Goal: Task Accomplishment & Management: Use online tool/utility

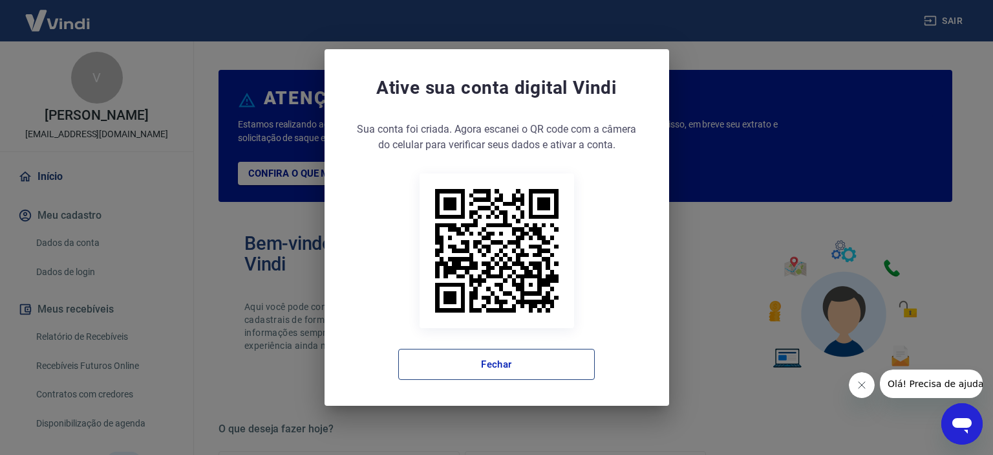
drag, startPoint x: 434, startPoint y: 365, endPoint x: 431, endPoint y: 359, distance: 7.2
click at [434, 364] on button "Fechar" at bounding box center [496, 363] width 197 height 31
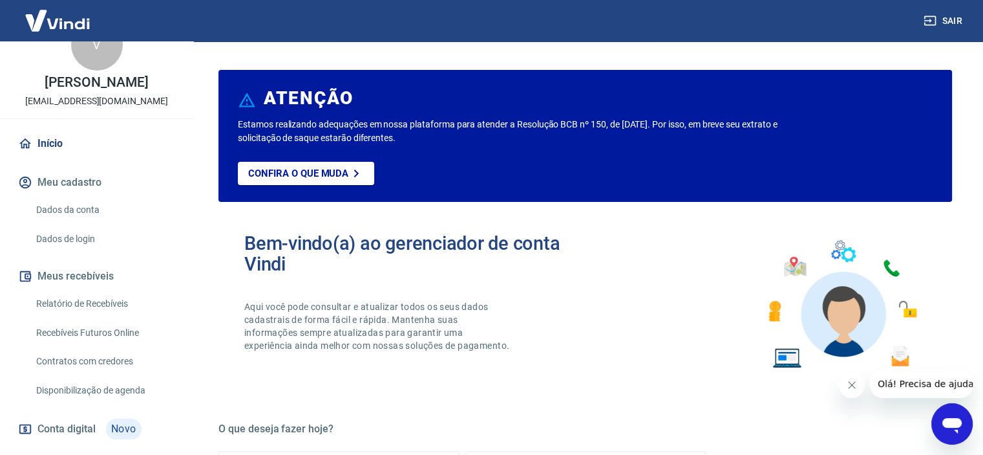
scroll to position [65, 0]
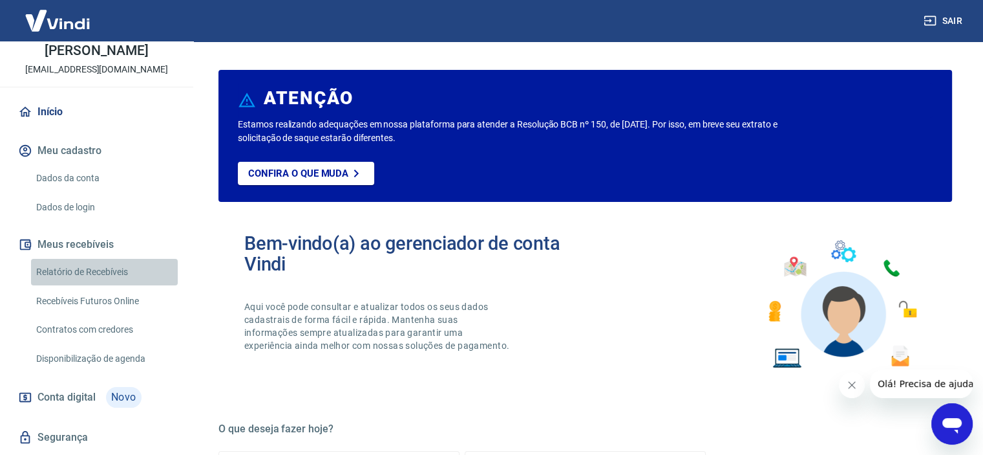
click at [122, 267] on link "Relatório de Recebíveis" at bounding box center [104, 272] width 147 height 27
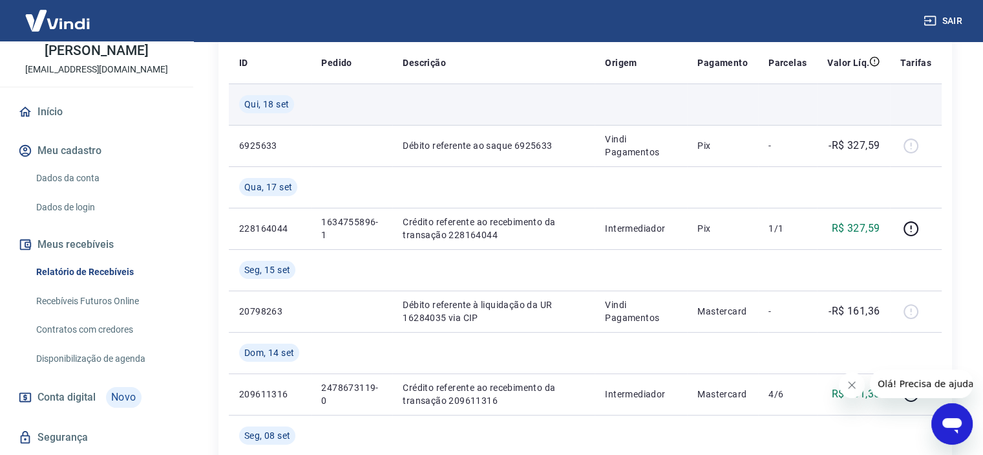
scroll to position [259, 0]
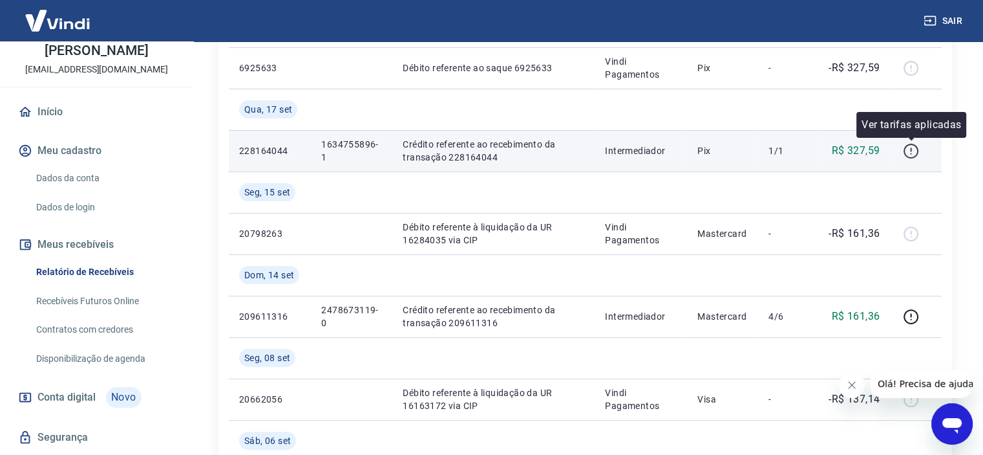
click at [910, 147] on icon "button" at bounding box center [911, 151] width 16 height 16
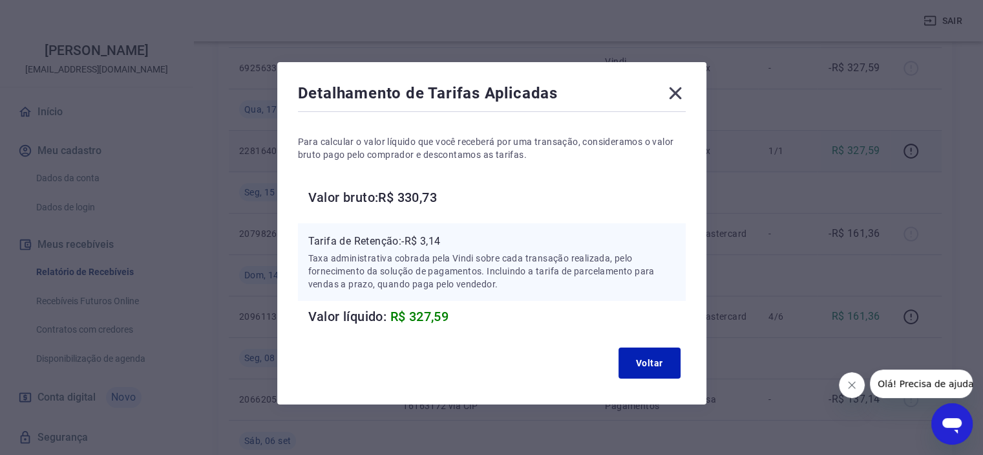
click at [680, 91] on icon at bounding box center [675, 93] width 21 height 21
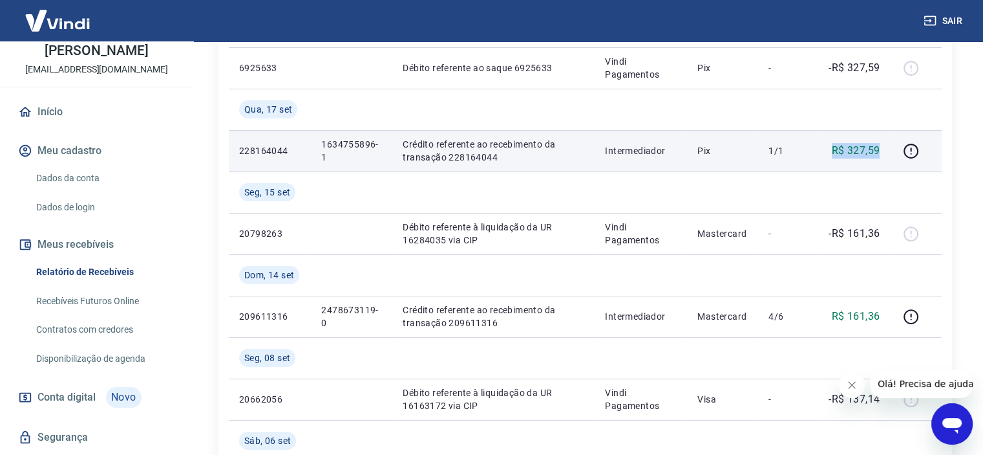
drag, startPoint x: 833, startPoint y: 140, endPoint x: 881, endPoint y: 147, distance: 48.4
click at [881, 147] on td "R$ 327,59" at bounding box center [853, 150] width 73 height 41
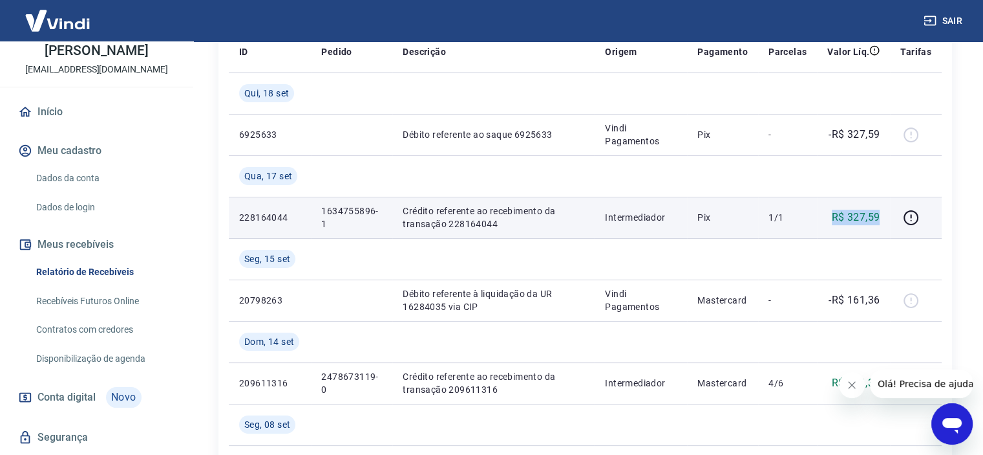
scroll to position [194, 0]
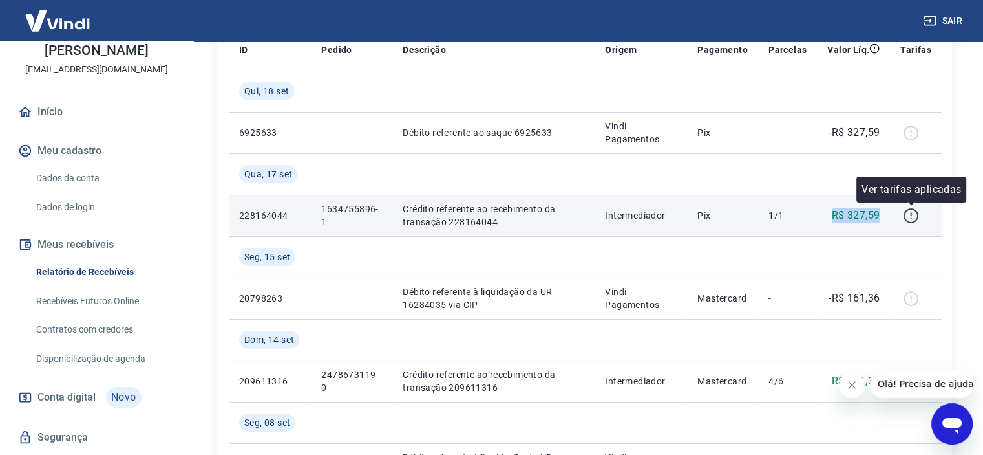
click at [906, 209] on icon "button" at bounding box center [911, 216] width 16 height 16
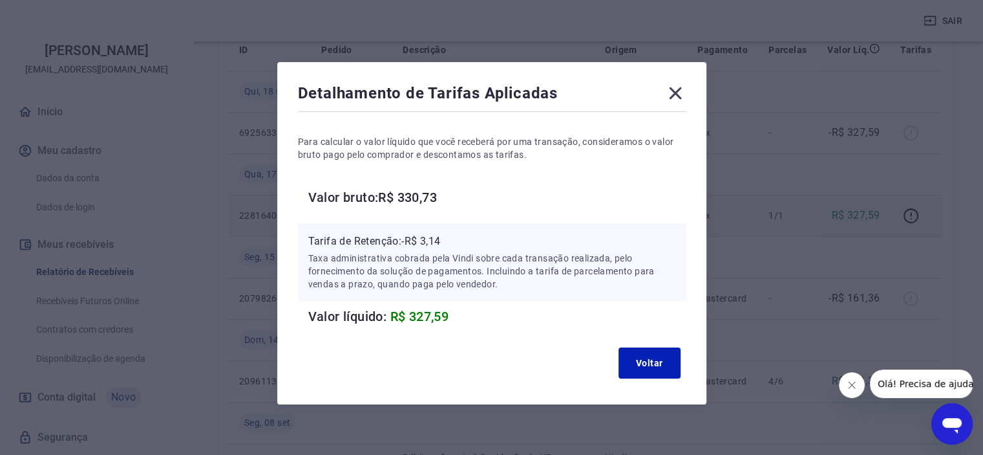
click at [511, 275] on p "Taxa administrativa cobrada pela Vindi sobre cada transação realizada, pelo for…" at bounding box center [491, 270] width 367 height 39
click at [683, 93] on icon at bounding box center [675, 93] width 21 height 21
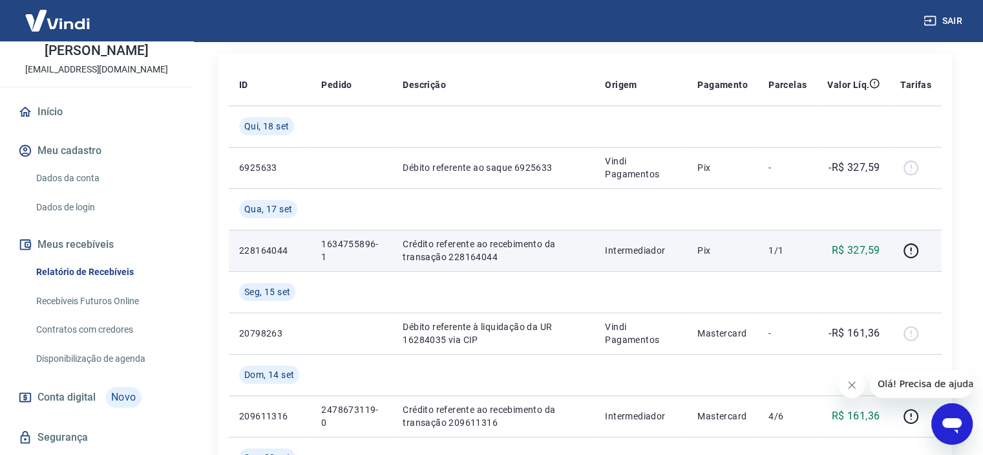
scroll to position [129, 0]
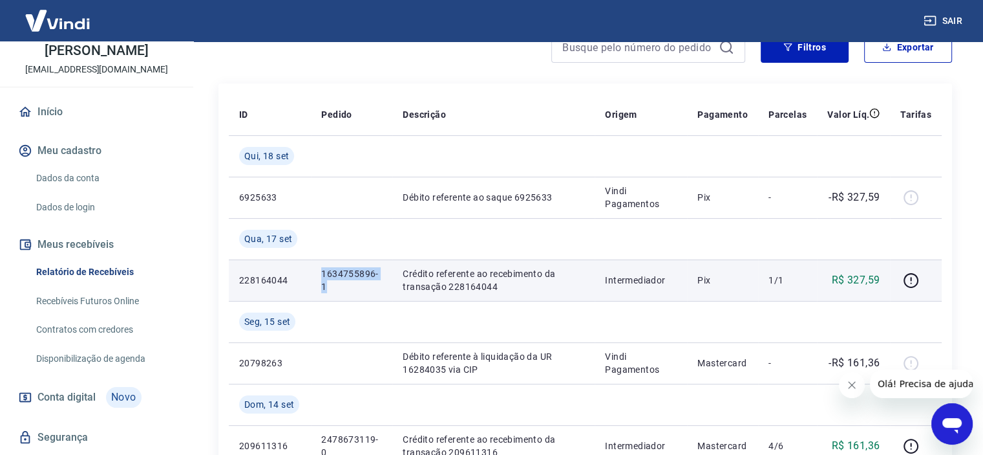
drag, startPoint x: 319, startPoint y: 270, endPoint x: 333, endPoint y: 284, distance: 19.7
click at [333, 284] on td "1634755896-1" at bounding box center [351, 279] width 81 height 41
copy p "1634755896-1"
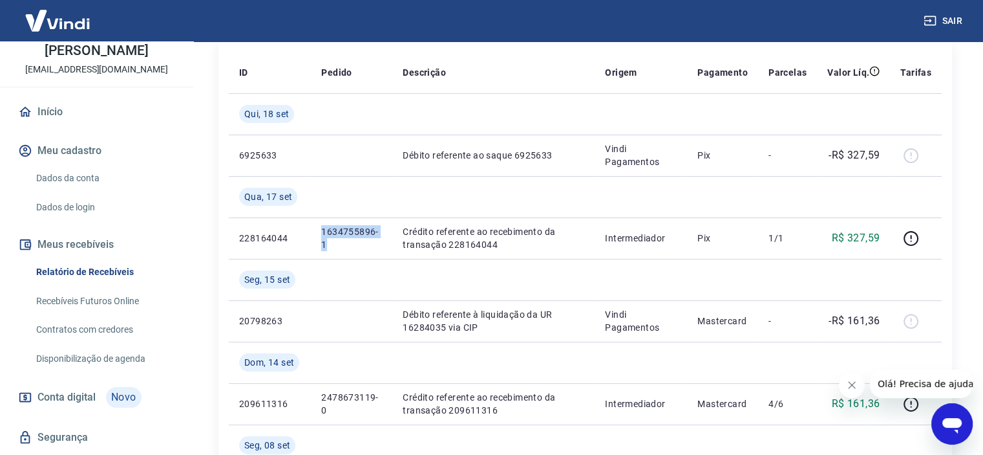
scroll to position [194, 0]
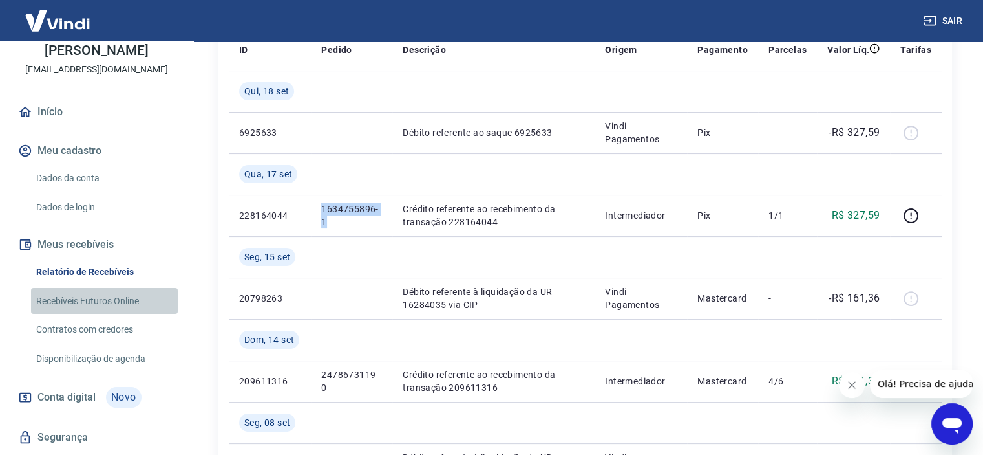
click at [118, 306] on link "Recebíveis Futuros Online" at bounding box center [104, 301] width 147 height 27
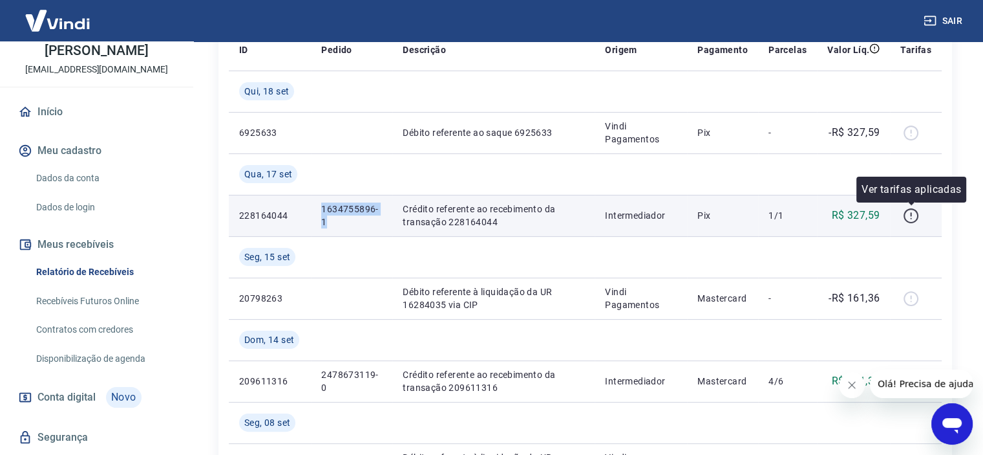
click at [907, 215] on icon "button" at bounding box center [911, 216] width 16 height 16
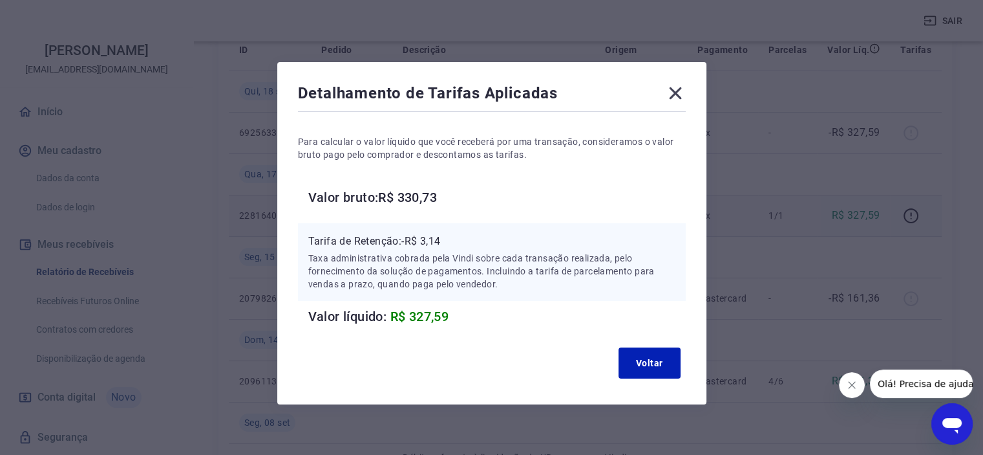
click at [672, 96] on icon at bounding box center [675, 93] width 12 height 12
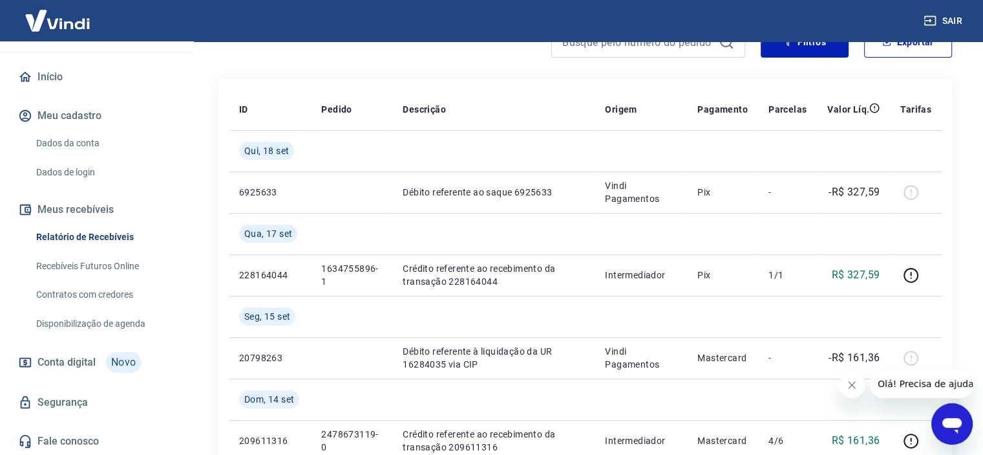
scroll to position [129, 0]
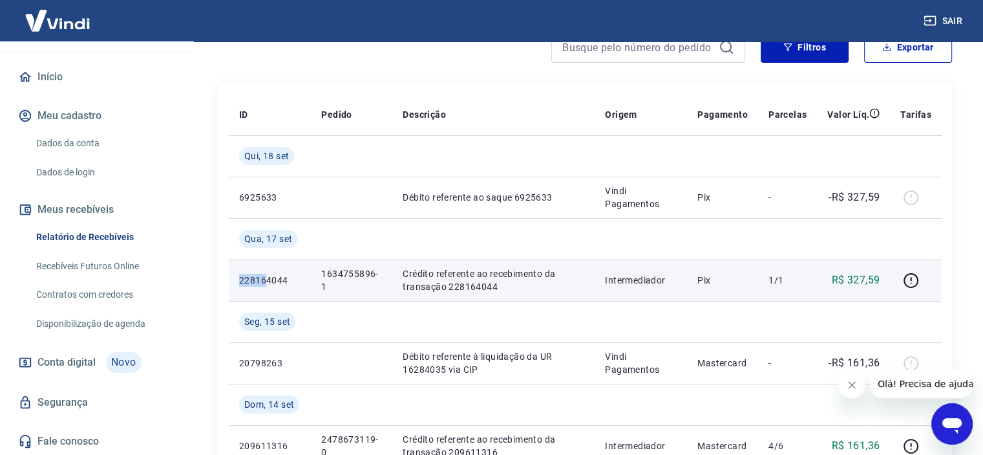
drag, startPoint x: 240, startPoint y: 278, endPoint x: 267, endPoint y: 279, distance: 27.2
click at [266, 285] on p "228164044" at bounding box center [269, 279] width 61 height 13
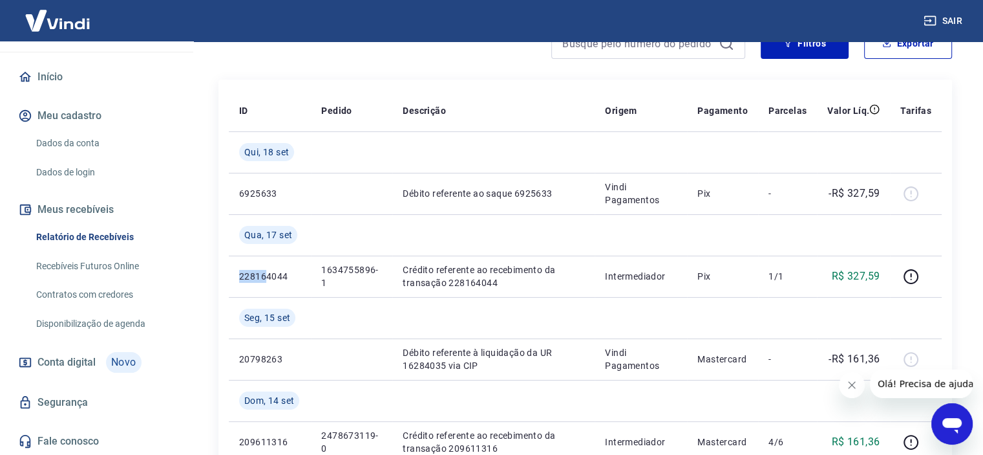
scroll to position [194, 0]
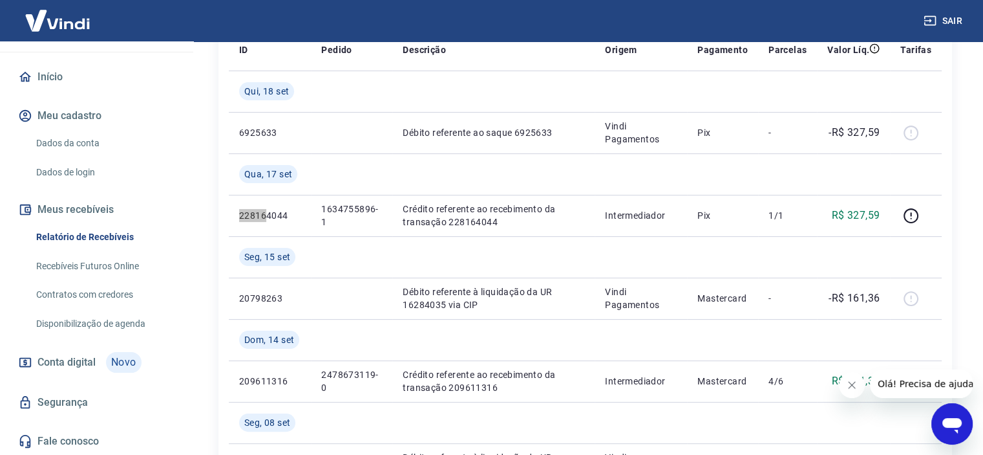
click at [845, 389] on button "Fechar mensagem da empresa" at bounding box center [852, 385] width 26 height 26
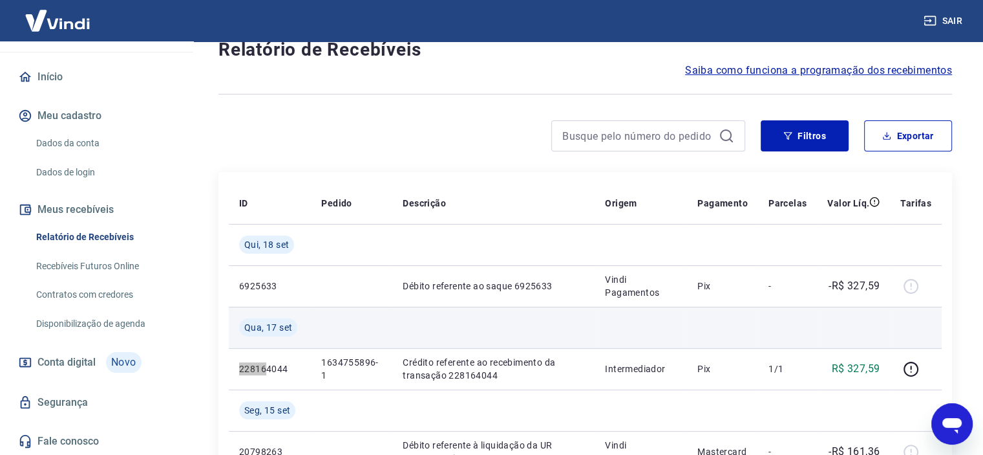
scroll to position [0, 0]
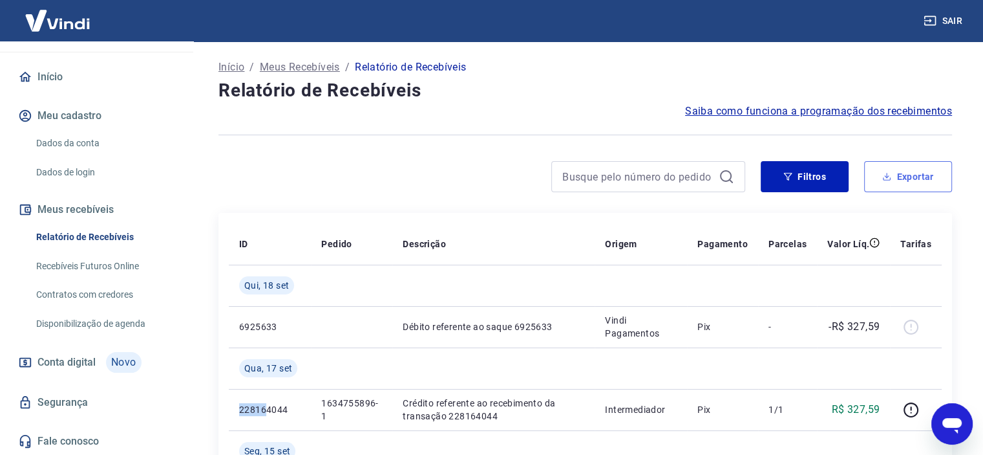
click at [886, 183] on button "Exportar" at bounding box center [908, 176] width 88 height 31
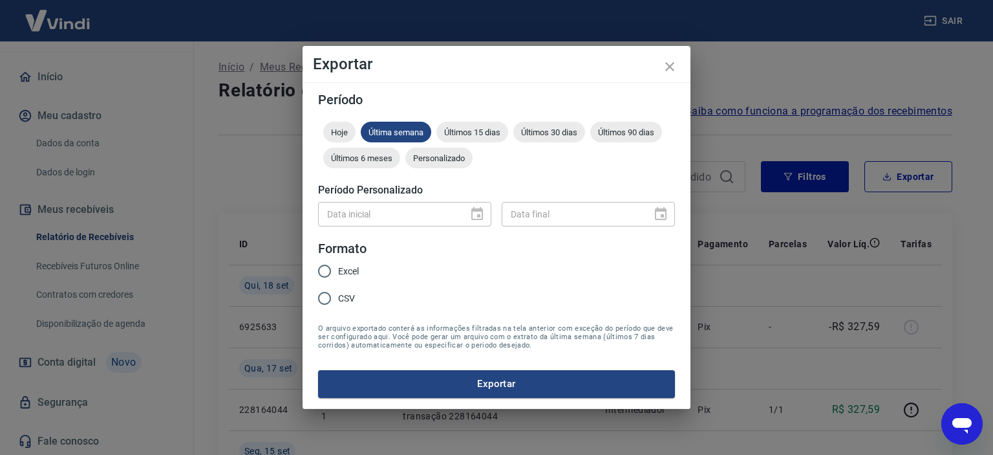
click at [471, 214] on div at bounding box center [473, 214] width 18 height 0
click at [323, 266] on input "Excel" at bounding box center [324, 270] width 27 height 27
radio input "true"
click at [476, 217] on div "Data inicial" at bounding box center [404, 214] width 173 height 24
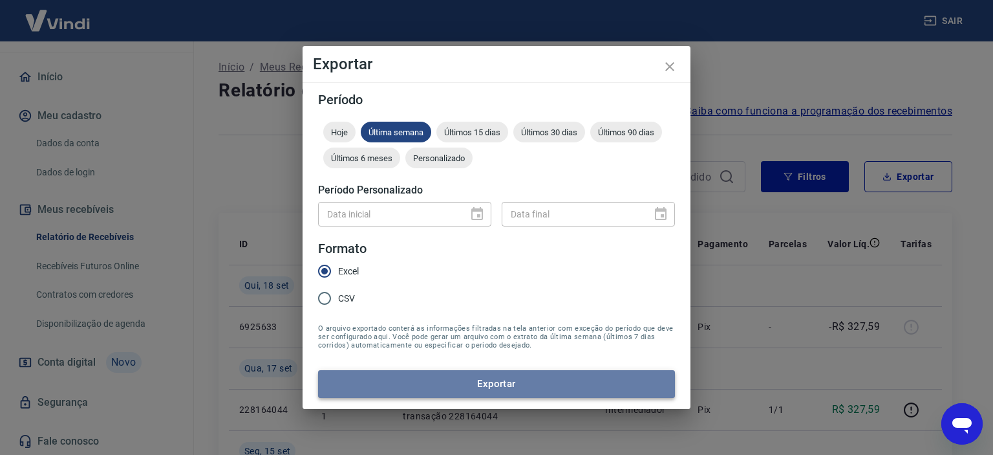
click at [529, 376] on button "Exportar" at bounding box center [496, 383] width 357 height 27
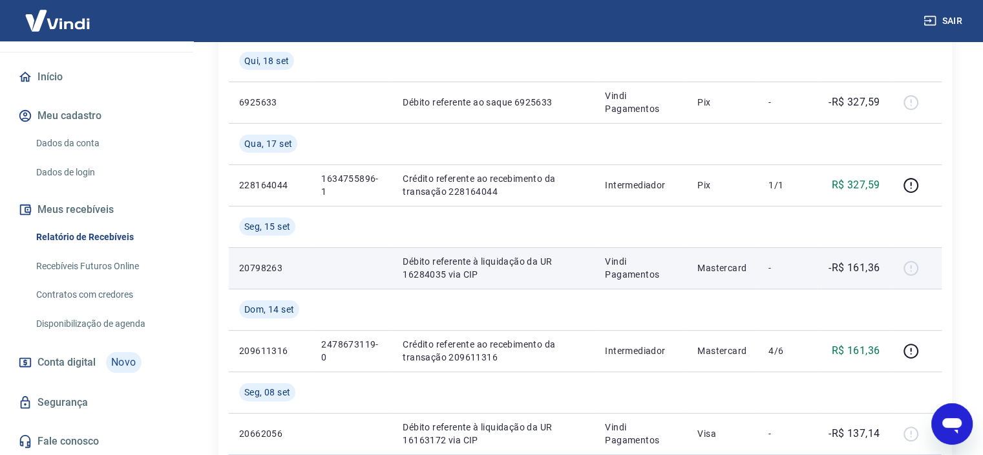
scroll to position [194, 0]
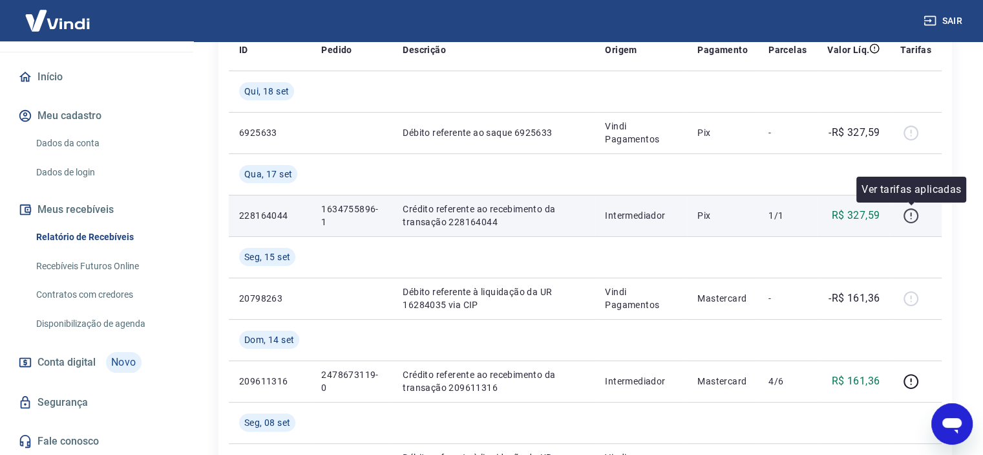
click at [910, 219] on icon "button" at bounding box center [911, 216] width 16 height 16
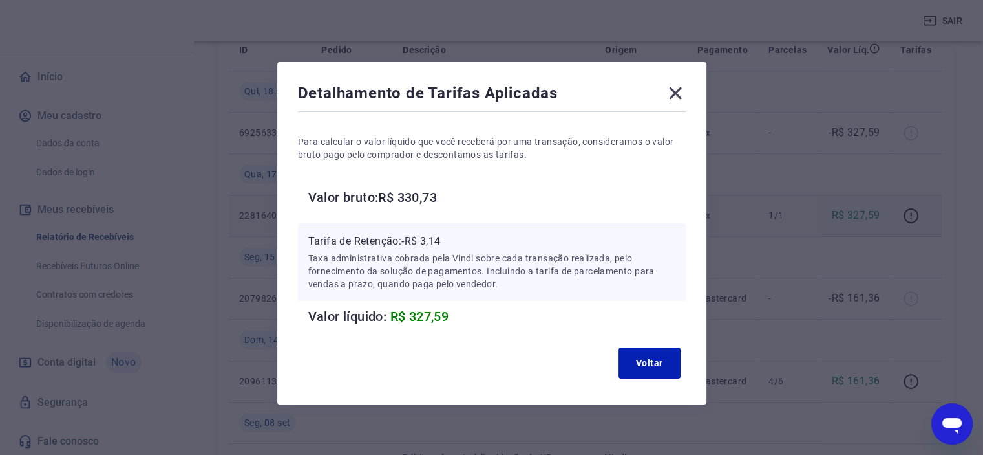
click at [679, 94] on icon at bounding box center [675, 93] width 21 height 21
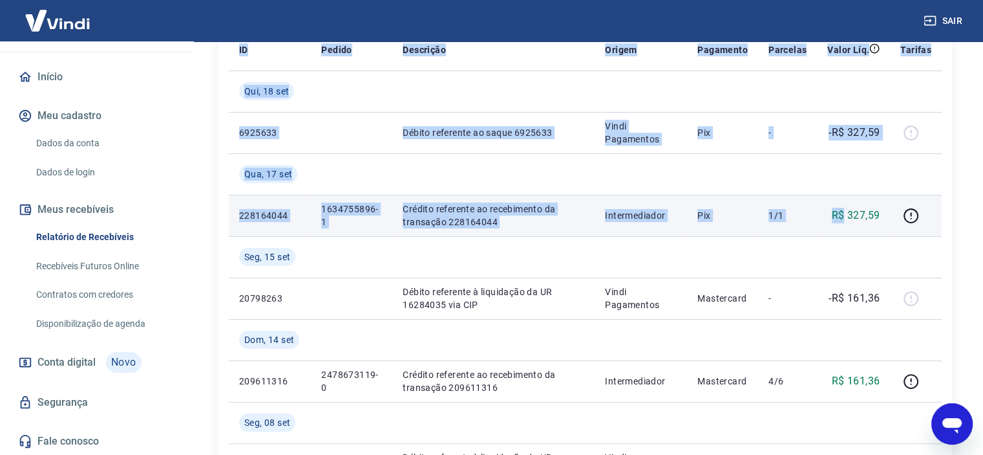
drag, startPoint x: 237, startPoint y: 207, endPoint x: 846, endPoint y: 209, distance: 609.0
click at [846, 208] on p "R$ 327,59" at bounding box center [856, 216] width 48 height 16
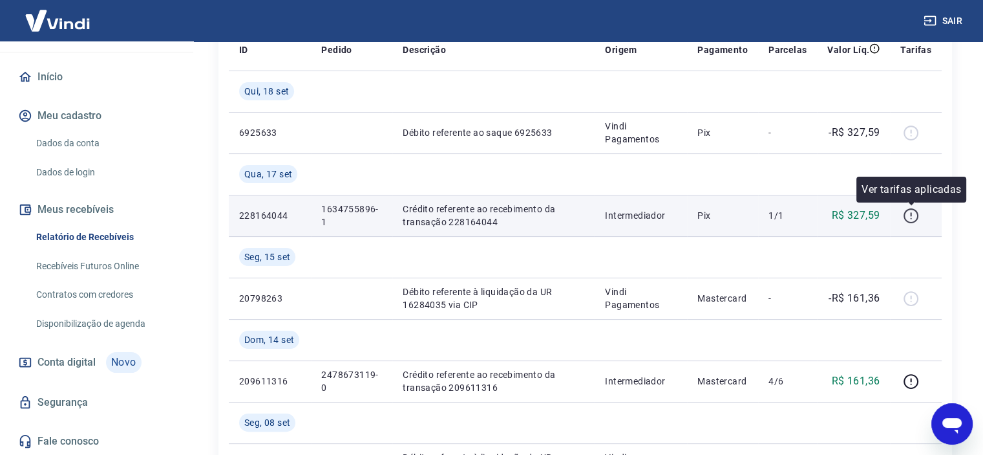
click at [907, 217] on icon "button" at bounding box center [911, 216] width 16 height 16
